Goal: Information Seeking & Learning: Learn about a topic

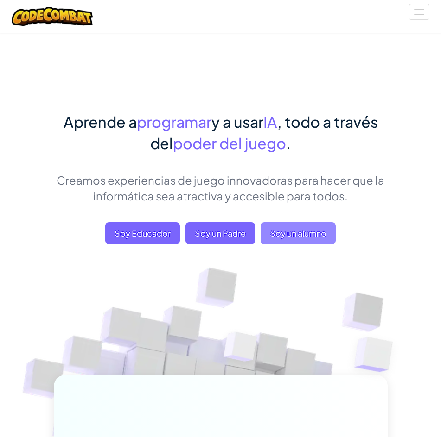
click at [312, 237] on span "Soy un alumno" at bounding box center [297, 233] width 75 height 22
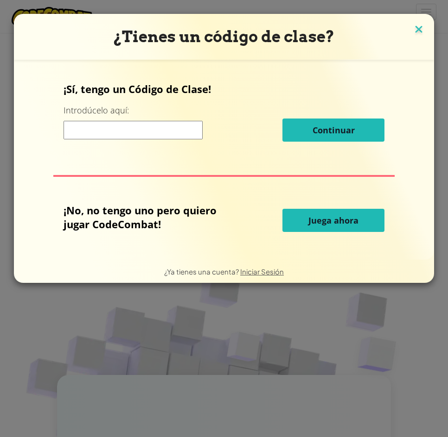
click at [416, 27] on img at bounding box center [418, 30] width 12 height 14
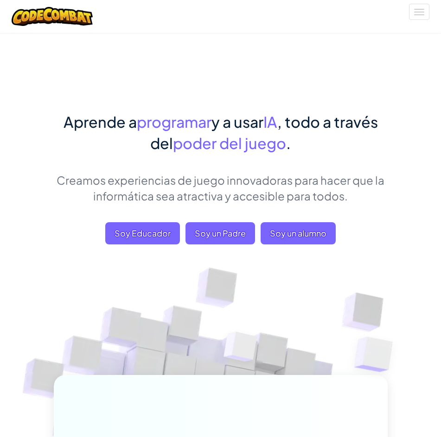
click at [233, 220] on div "Aprende a programar y a usar IA , todo a través del poder del juego . Creamos e…" at bounding box center [221, 187] width 334 height 152
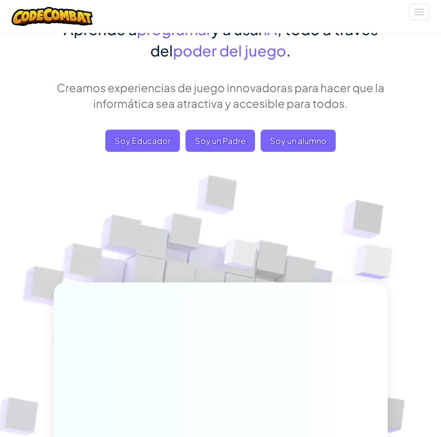
scroll to position [139, 0]
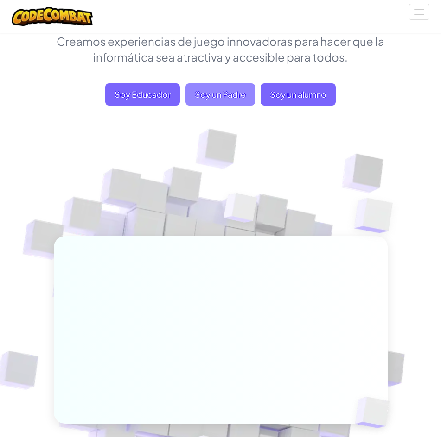
click at [221, 99] on span "Soy un Padre" at bounding box center [219, 94] width 69 height 22
